Goal: Find specific page/section: Find specific page/section

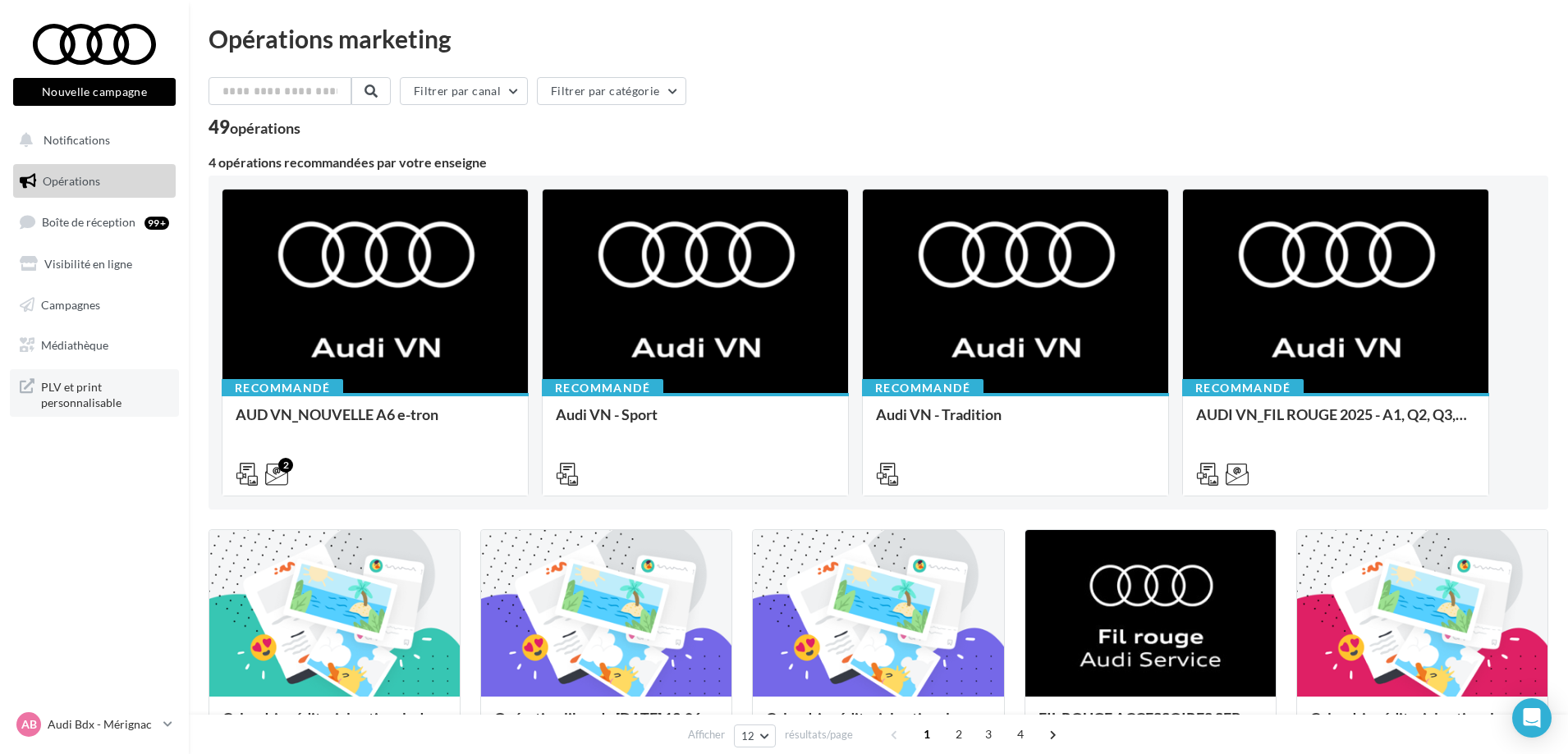
click at [56, 387] on span "PLV et print personnalisable" at bounding box center [104, 394] width 128 height 36
click at [90, 354] on link "Médiathèque" at bounding box center [94, 346] width 169 height 35
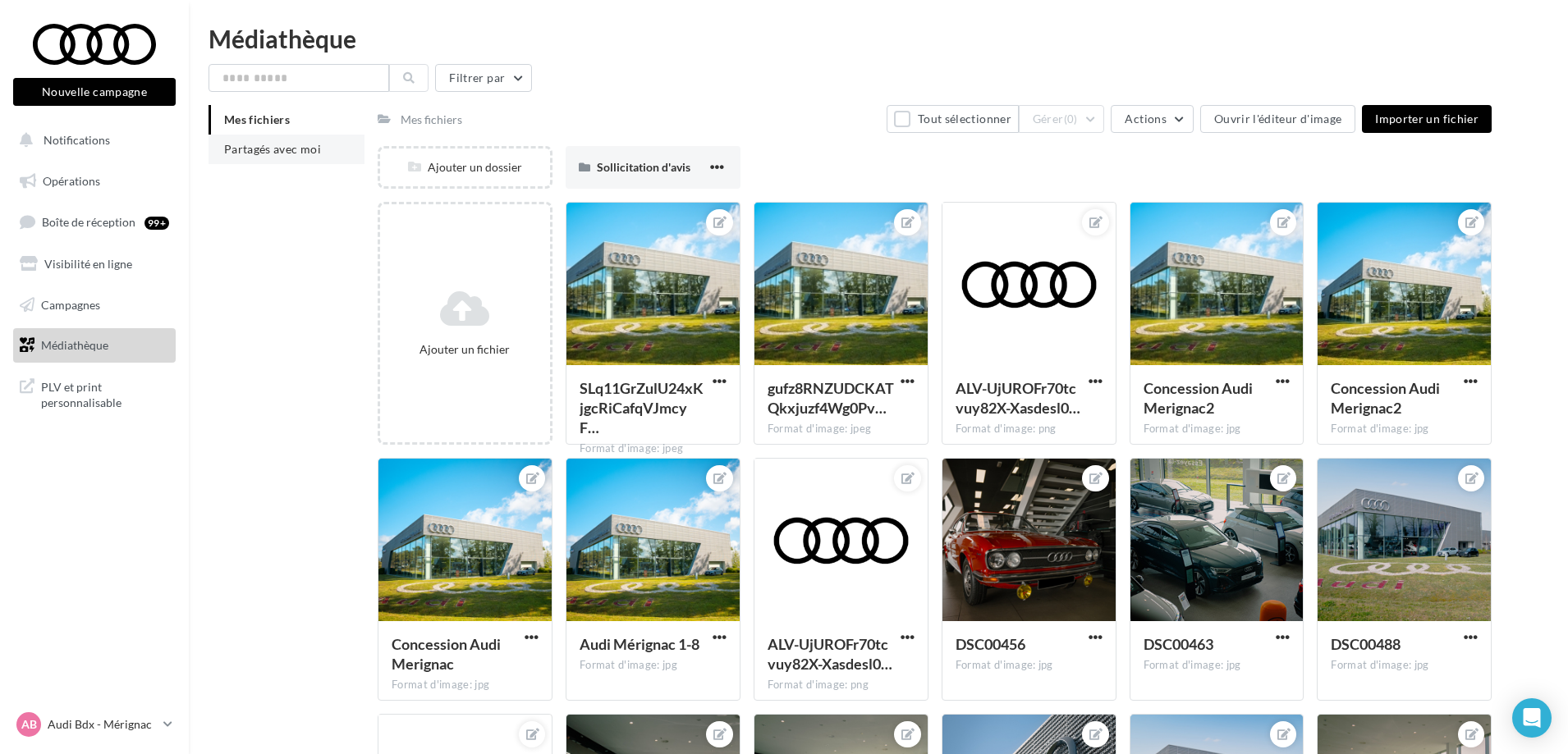
click at [296, 162] on li "Partagés avec moi" at bounding box center [286, 149] width 156 height 30
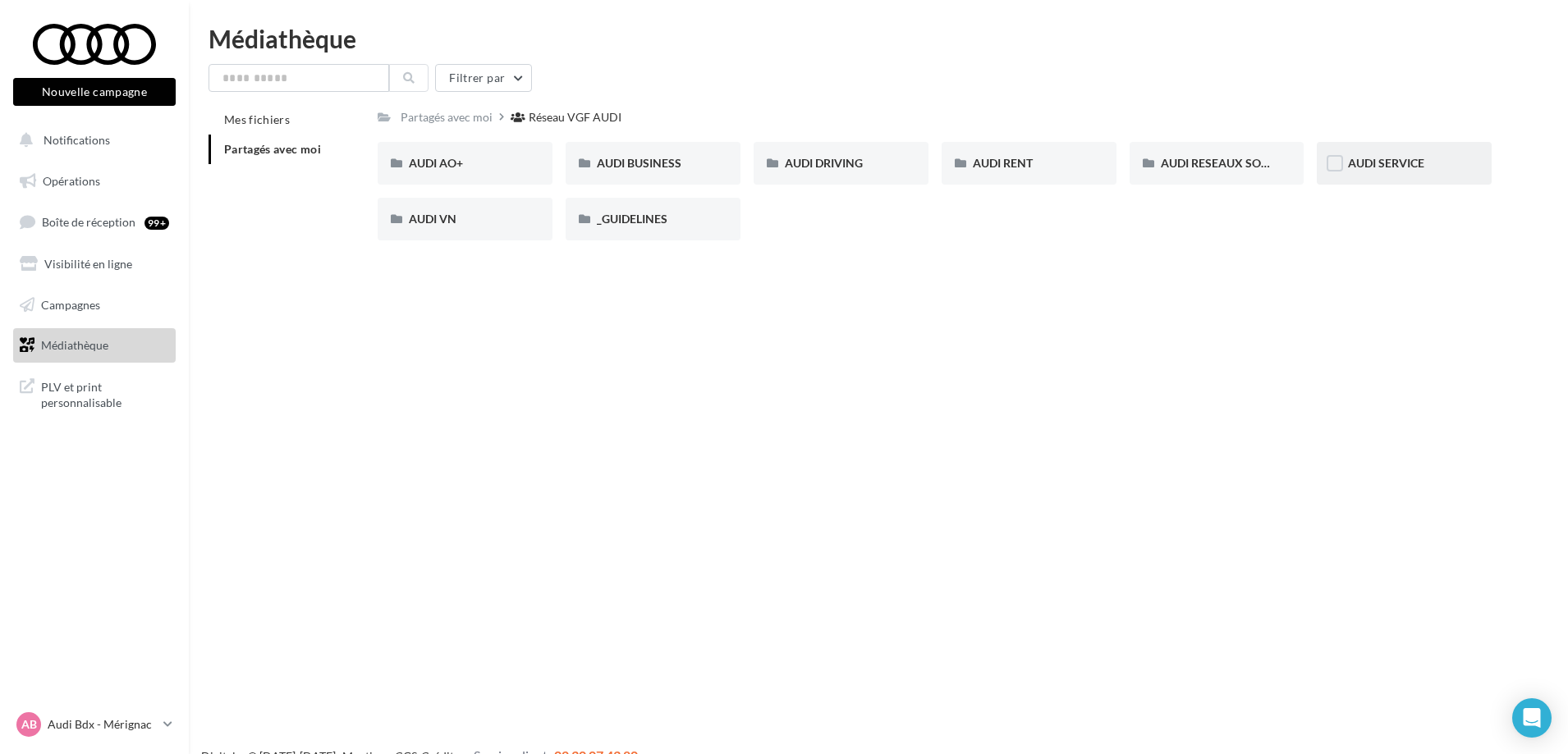
click at [1434, 169] on div "AUDI SERVICE" at bounding box center [1404, 162] width 112 height 17
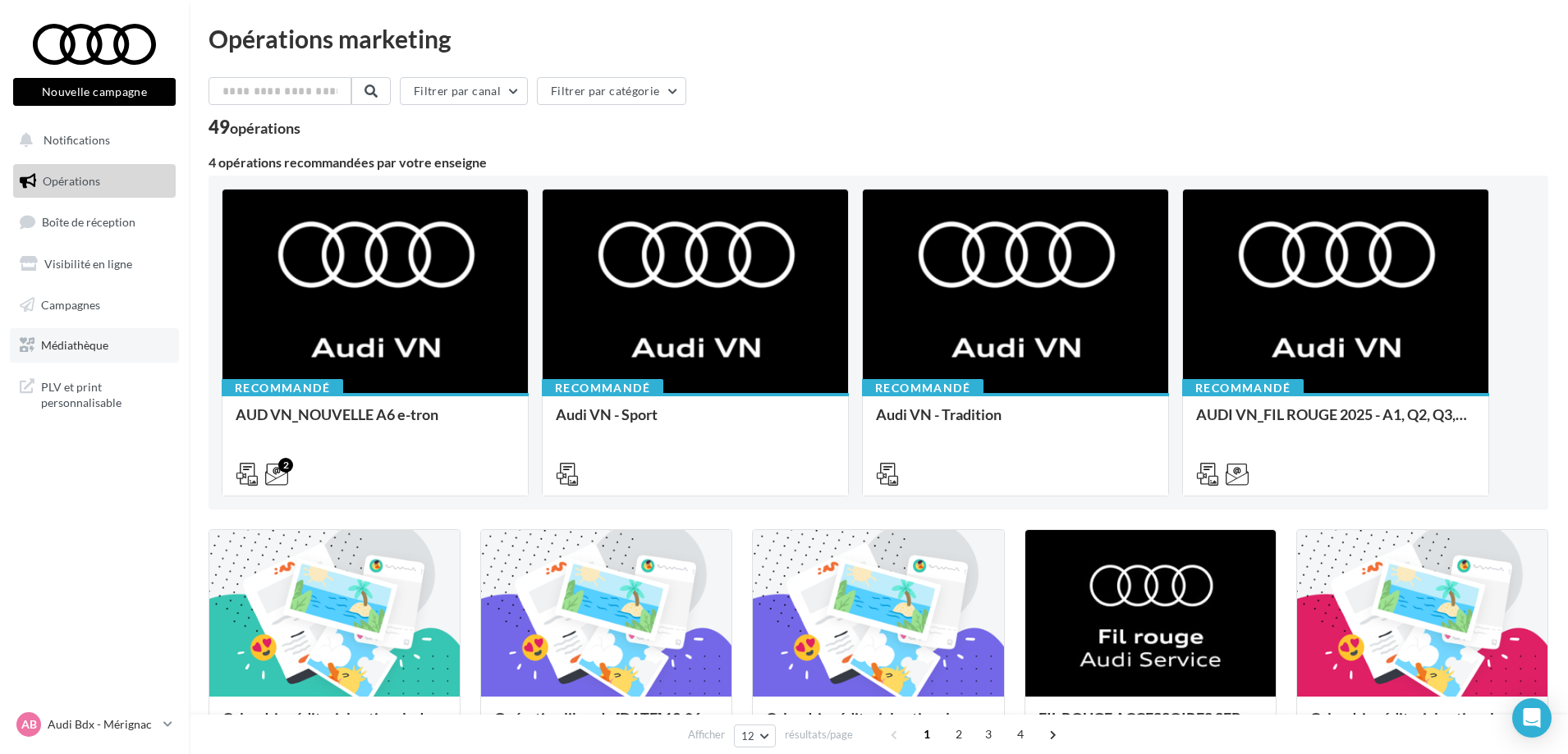
click at [90, 354] on link "Médiathèque" at bounding box center [94, 346] width 169 height 35
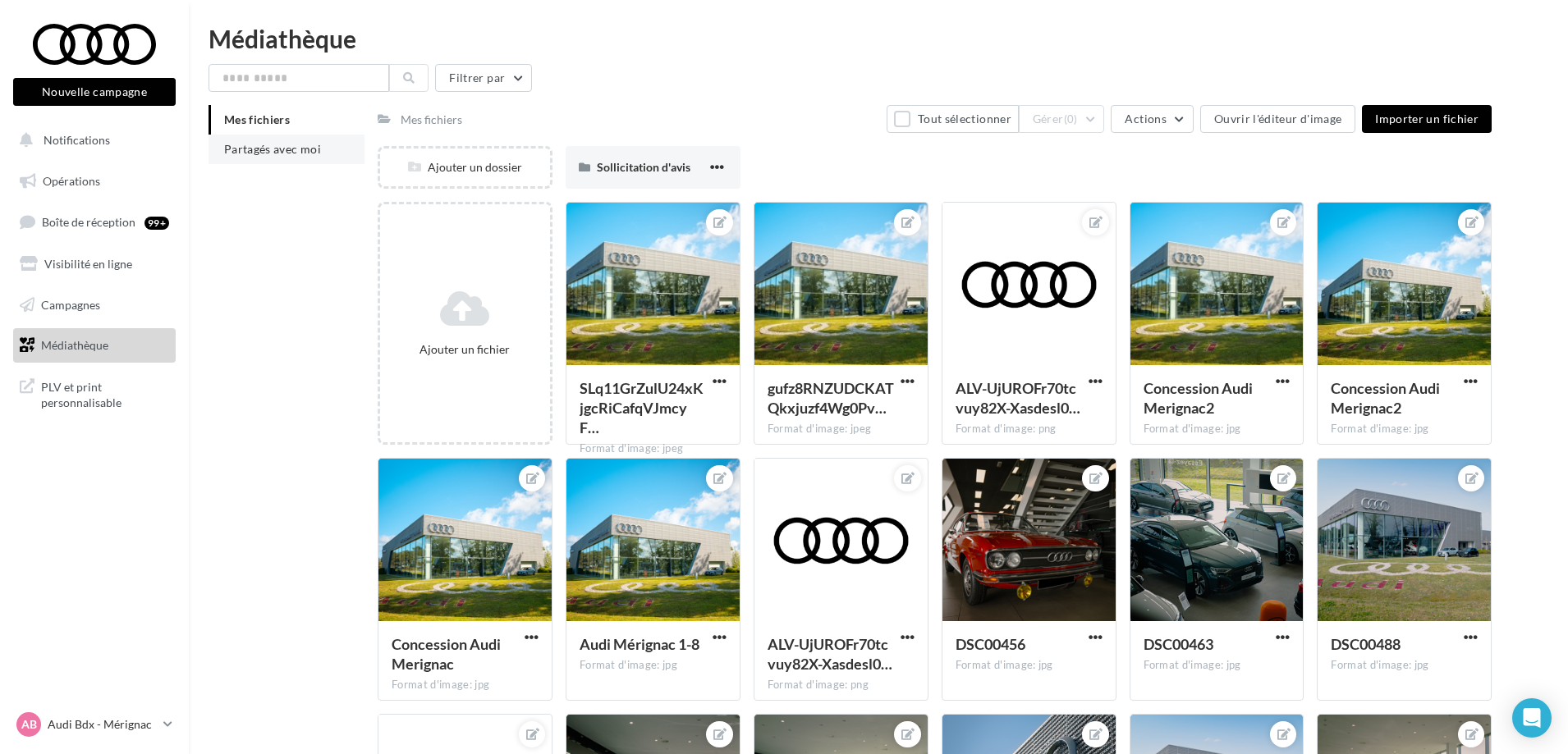
click at [266, 153] on span "Partagés avec moi" at bounding box center [272, 149] width 96 height 14
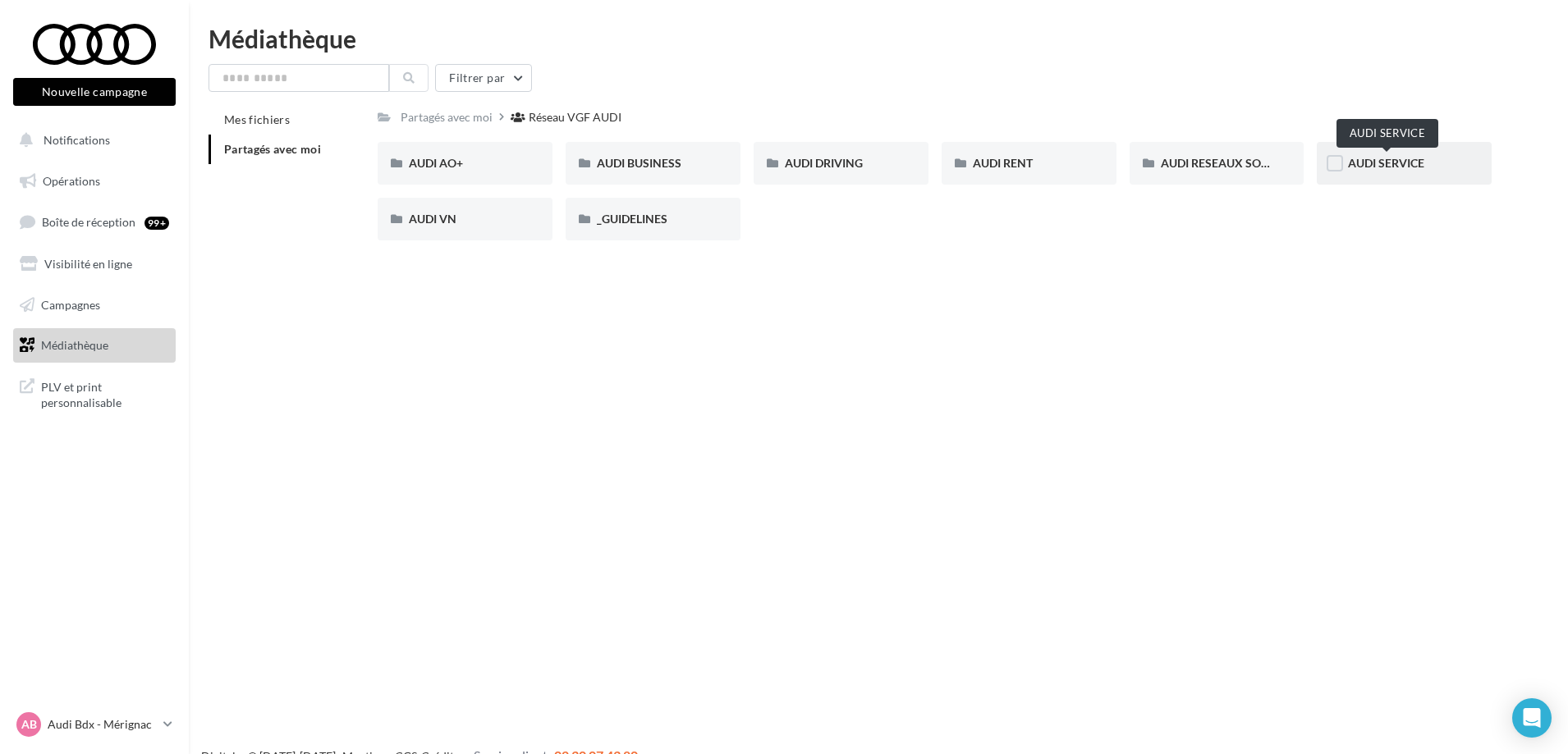
click at [1421, 169] on span "AUDI SERVICE" at bounding box center [1386, 162] width 76 height 14
